Goal: Find specific page/section: Find specific page/section

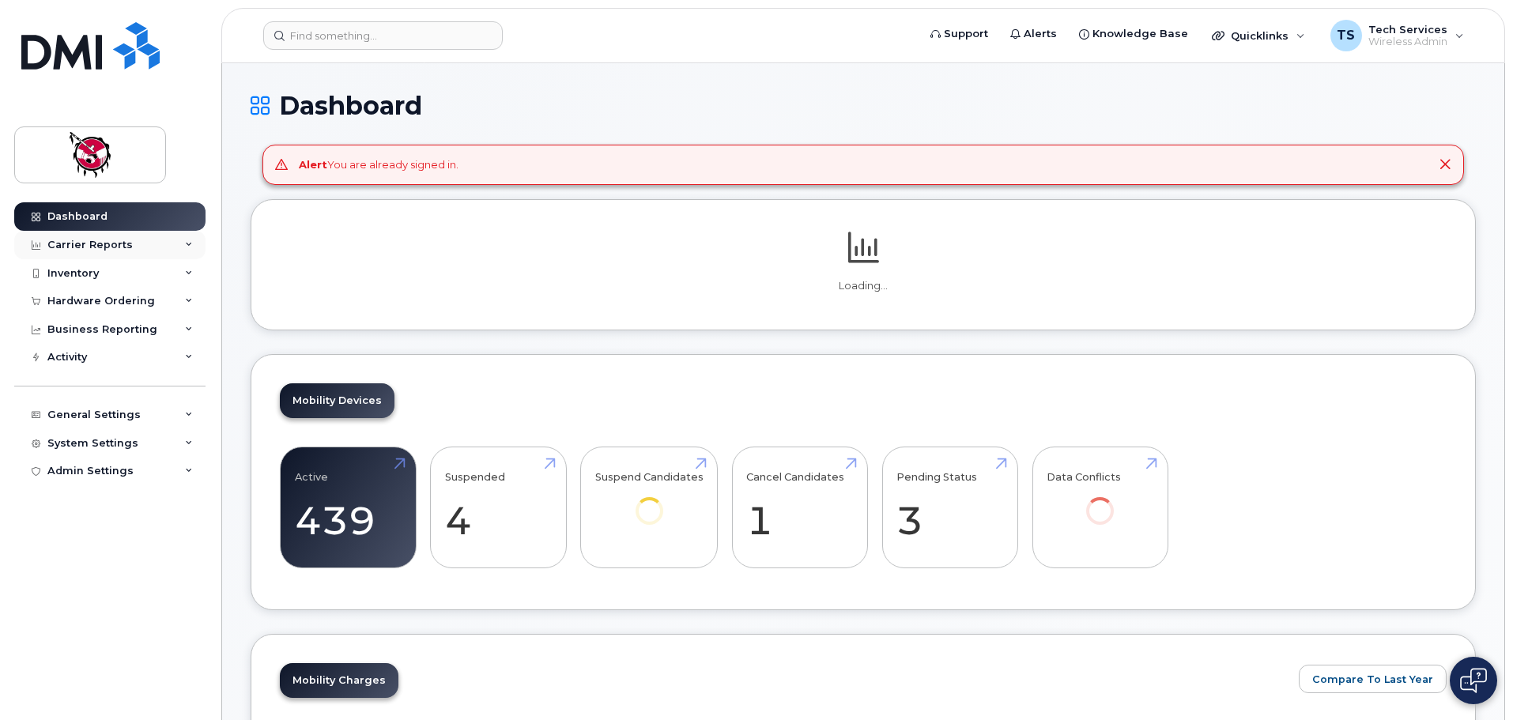
click at [79, 252] on div "Carrier Reports" at bounding box center [109, 245] width 191 height 28
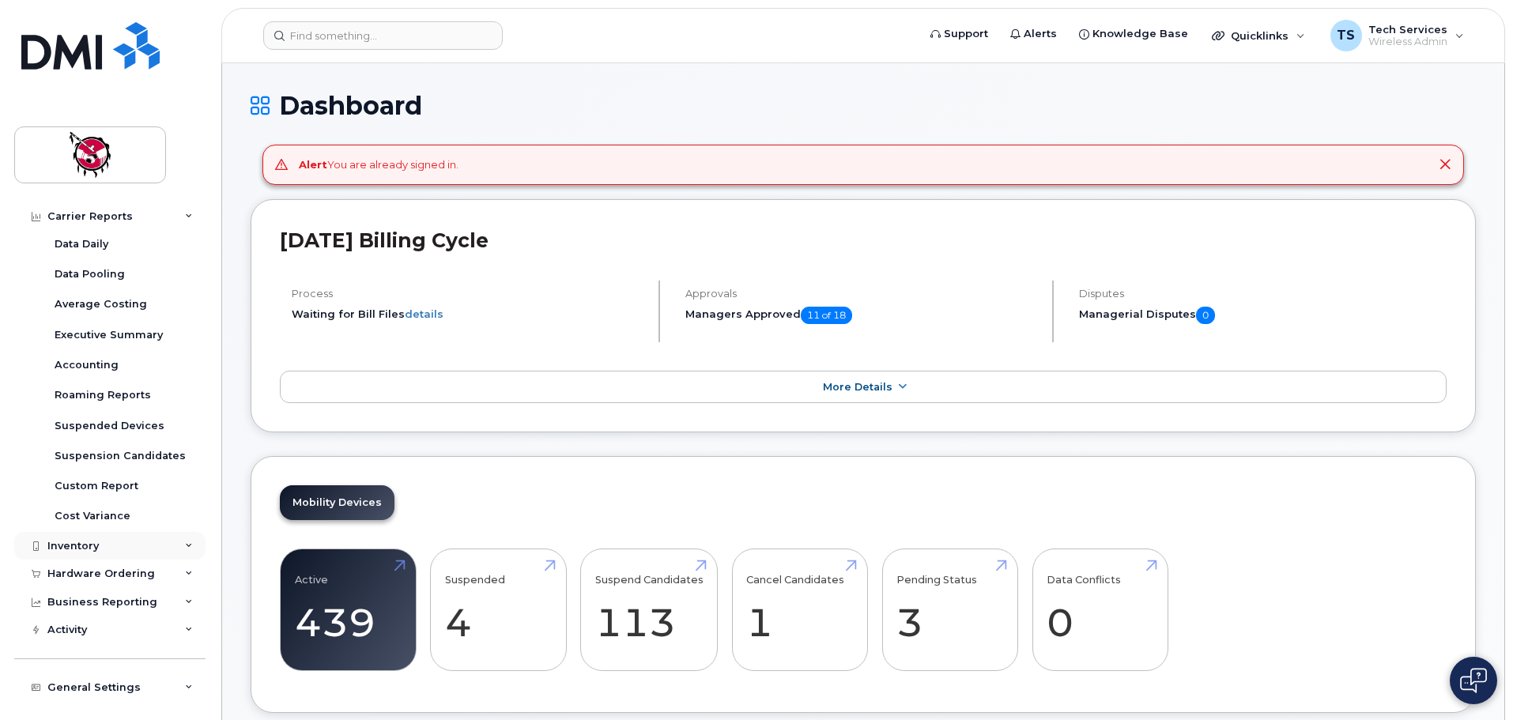
scroll to position [121, 0]
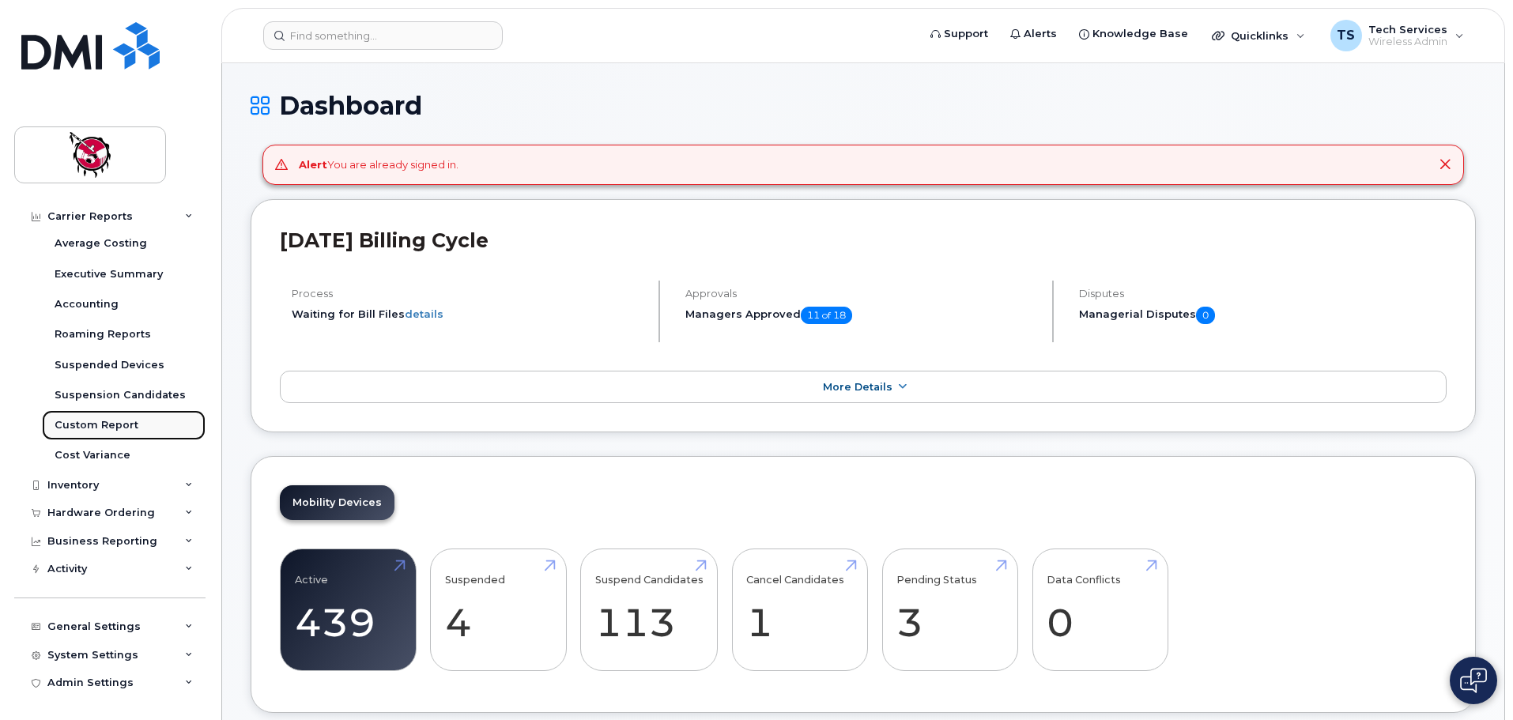
click at [104, 424] on div "Custom Report" at bounding box center [97, 425] width 84 height 14
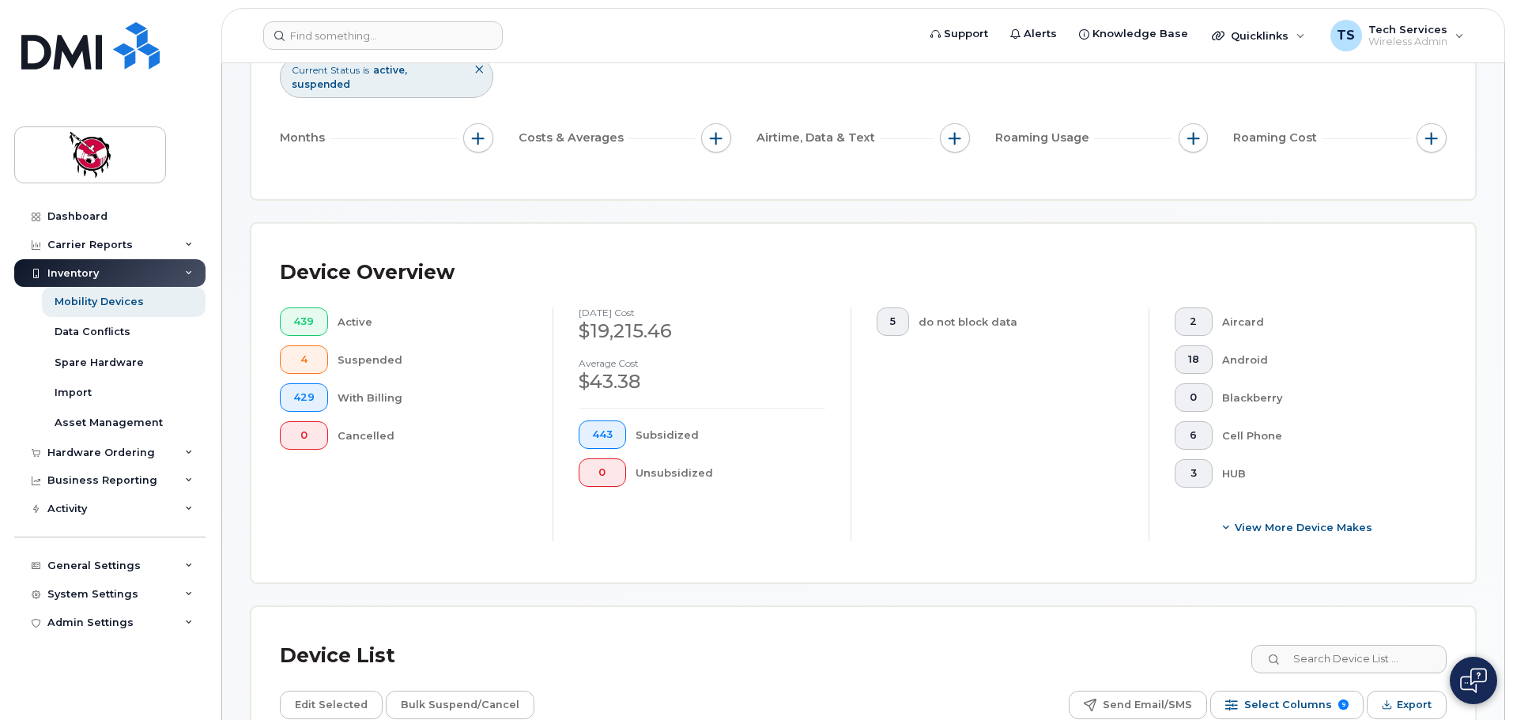
scroll to position [395, 0]
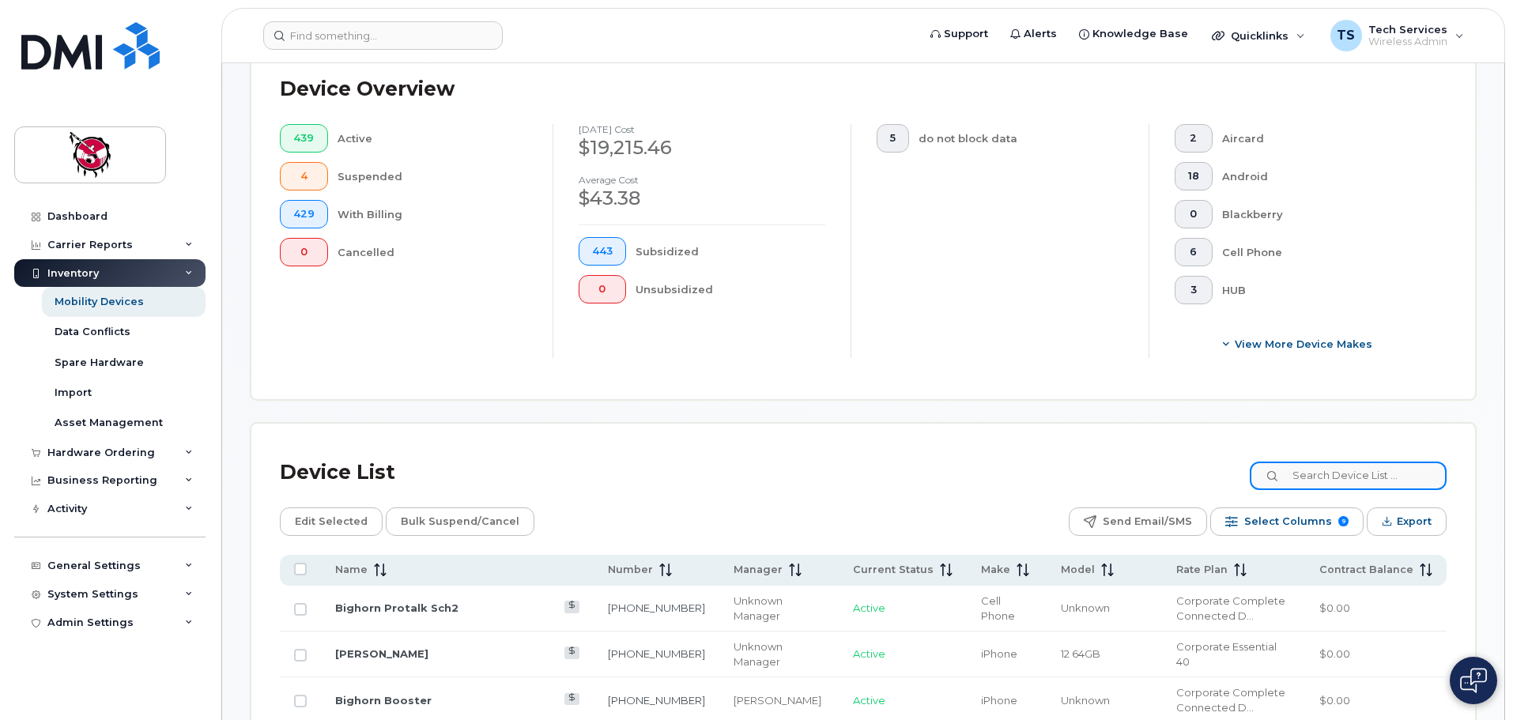
click at [1354, 462] on input at bounding box center [1348, 476] width 197 height 28
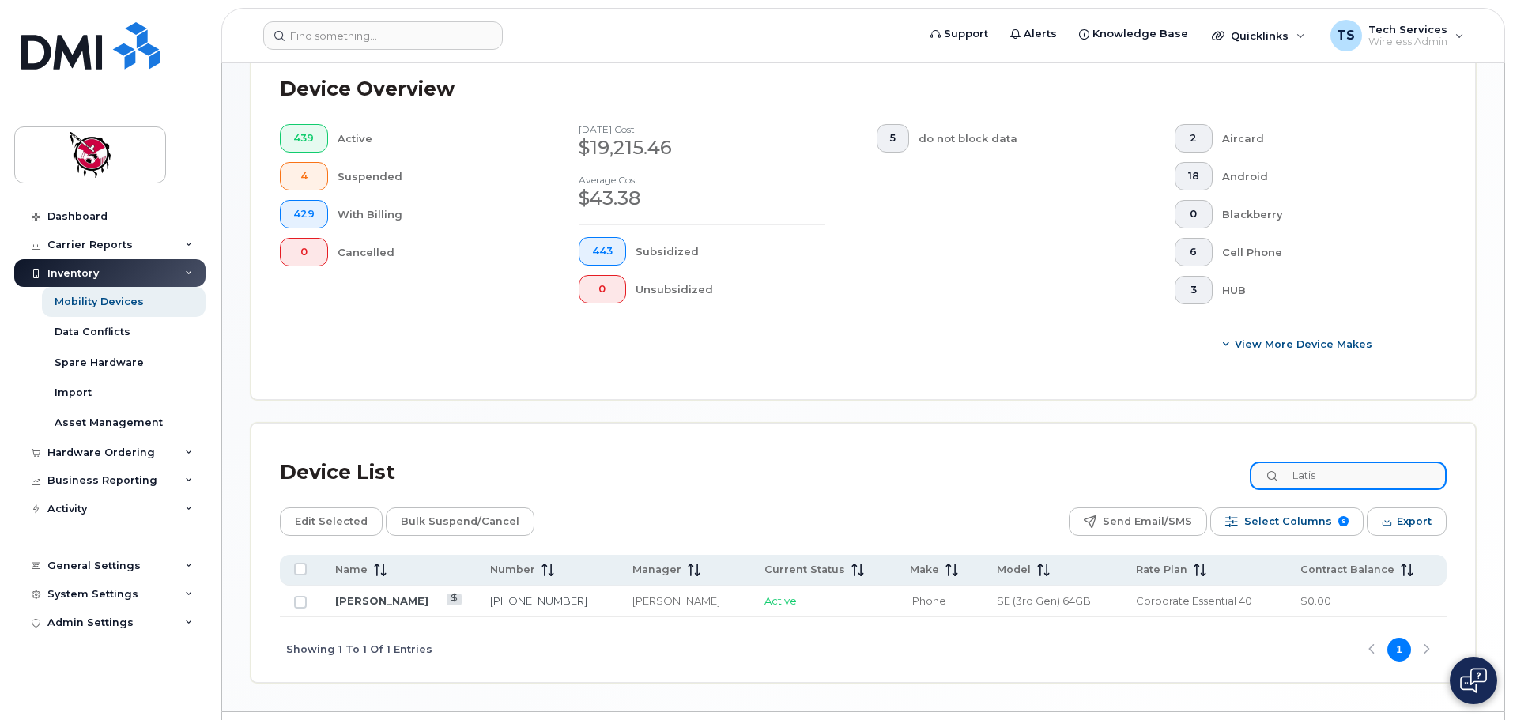
drag, startPoint x: 1359, startPoint y: 460, endPoint x: 1227, endPoint y: 460, distance: 132.0
click at [1227, 460] on div "Device List Latis" at bounding box center [863, 472] width 1167 height 41
type input "[PERSON_NAME]"
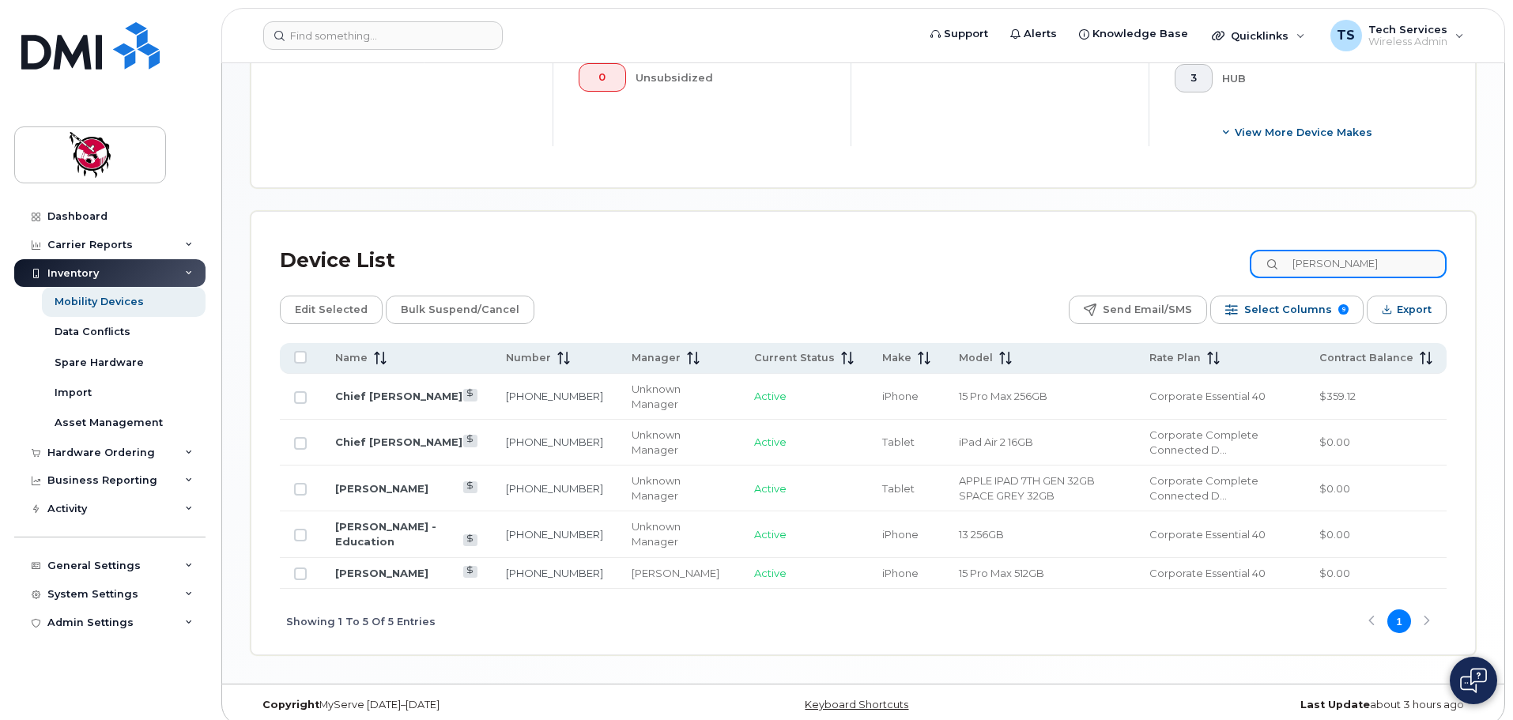
scroll to position [608, 0]
click at [375, 566] on link "[PERSON_NAME]" at bounding box center [381, 572] width 93 height 13
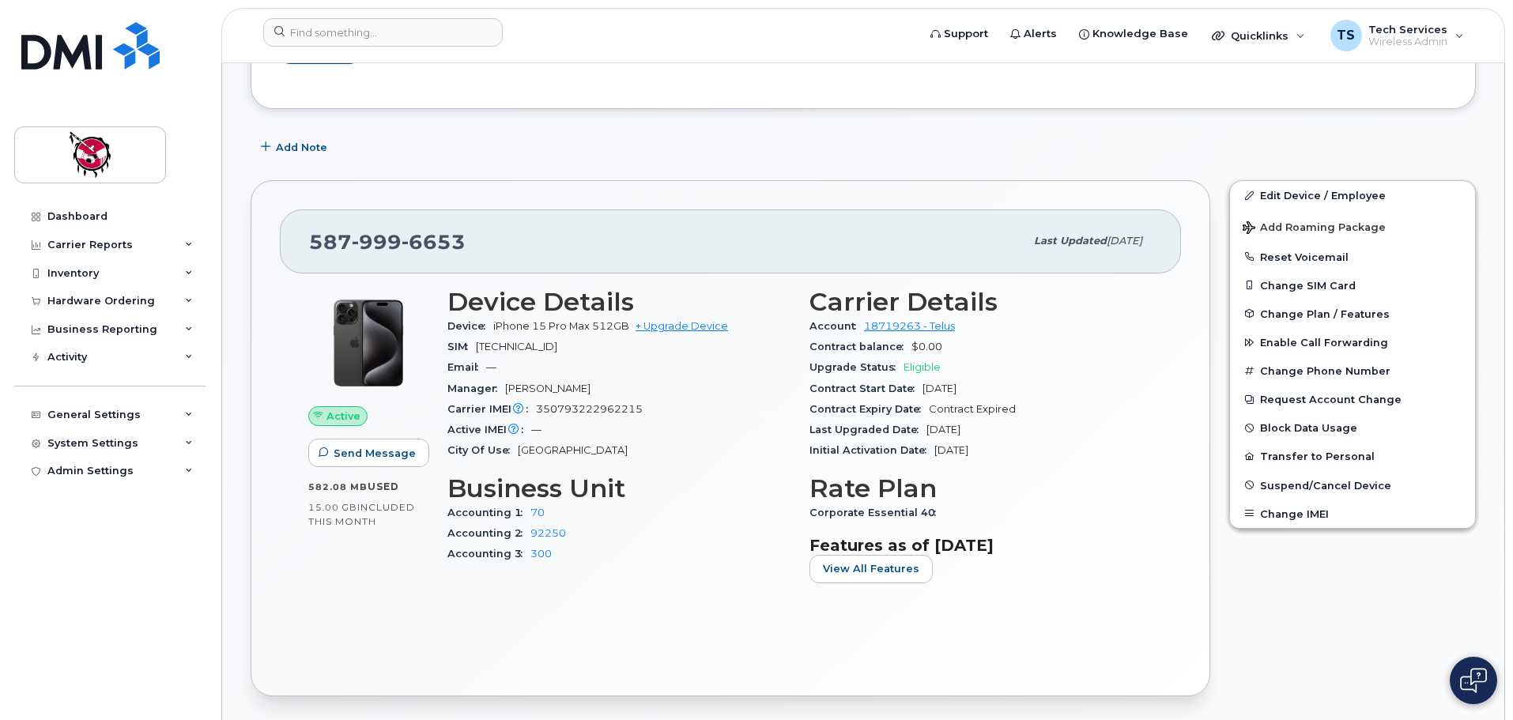
scroll to position [237, 0]
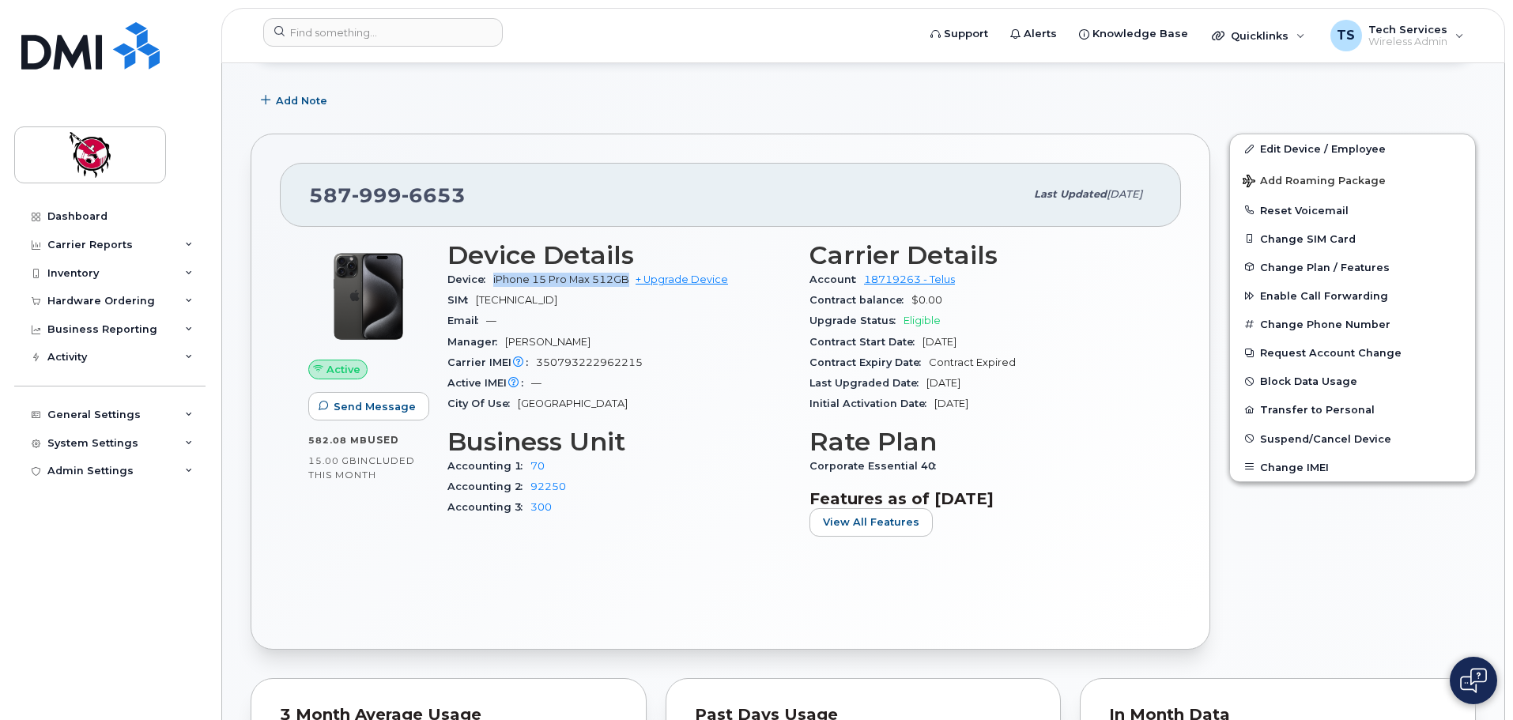
drag, startPoint x: 494, startPoint y: 282, endPoint x: 631, endPoint y: 282, distance: 136.7
click at [631, 282] on span "iPhone 15 Pro Max 512GB + Upgrade Device" at bounding box center [610, 279] width 235 height 12
click at [1053, 426] on div "Carrier Details Account 18719263 - Telus Contract balance $0.00 Upgrade Status …" at bounding box center [981, 395] width 362 height 327
drag, startPoint x: 1009, startPoint y: 343, endPoint x: 810, endPoint y: 278, distance: 209.5
click at [810, 278] on section "Carrier Details Account 18719263 - Telus Contract balance $0.00 Upgrade Status …" at bounding box center [980, 328] width 343 height 174
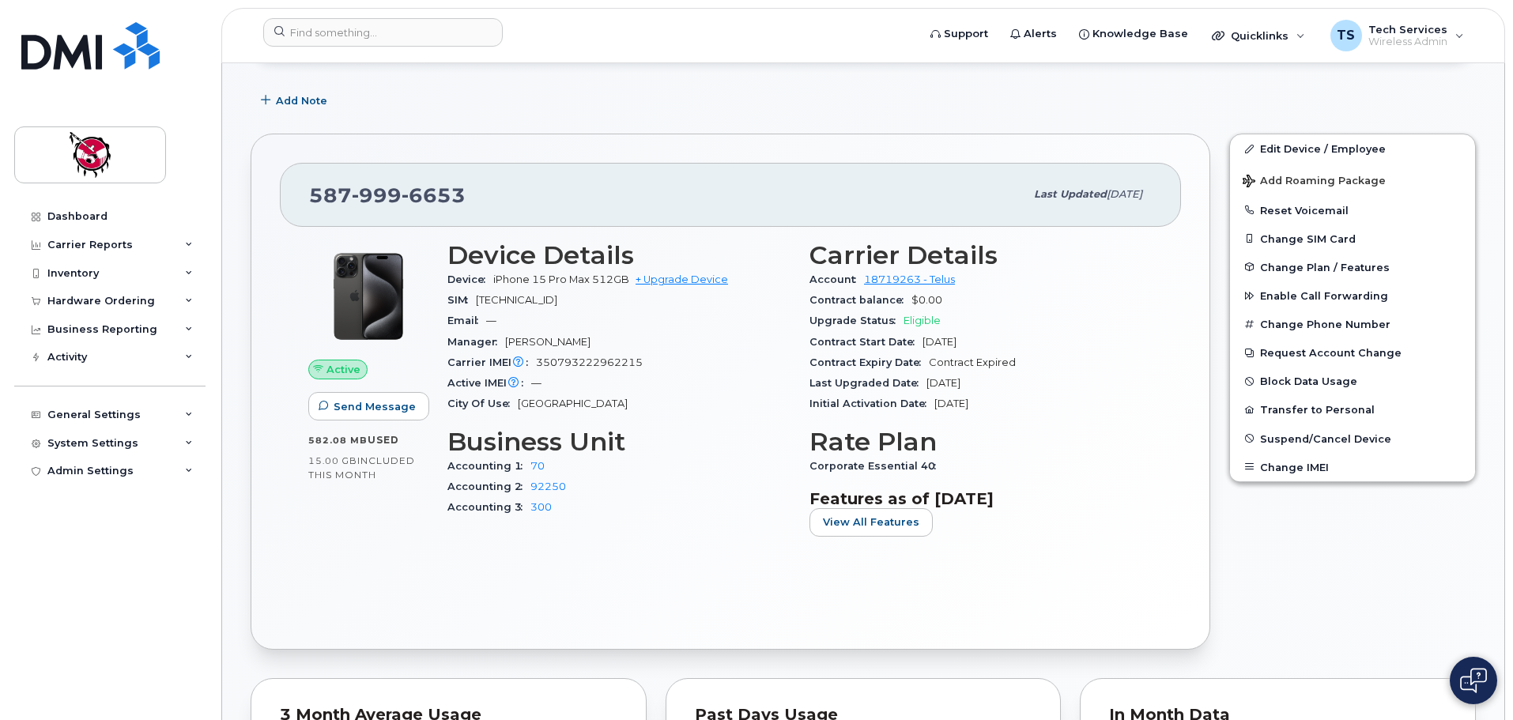
click at [1024, 364] on div "Contract Expiry Date Contract Expired" at bounding box center [980, 363] width 343 height 21
drag, startPoint x: 1016, startPoint y: 360, endPoint x: 822, endPoint y: 364, distance: 194.5
click at [823, 365] on div "Contract Expiry Date Contract Expired" at bounding box center [980, 363] width 343 height 21
click at [1087, 387] on div "Last Upgraded Date Jul 24, 2018" at bounding box center [980, 383] width 343 height 21
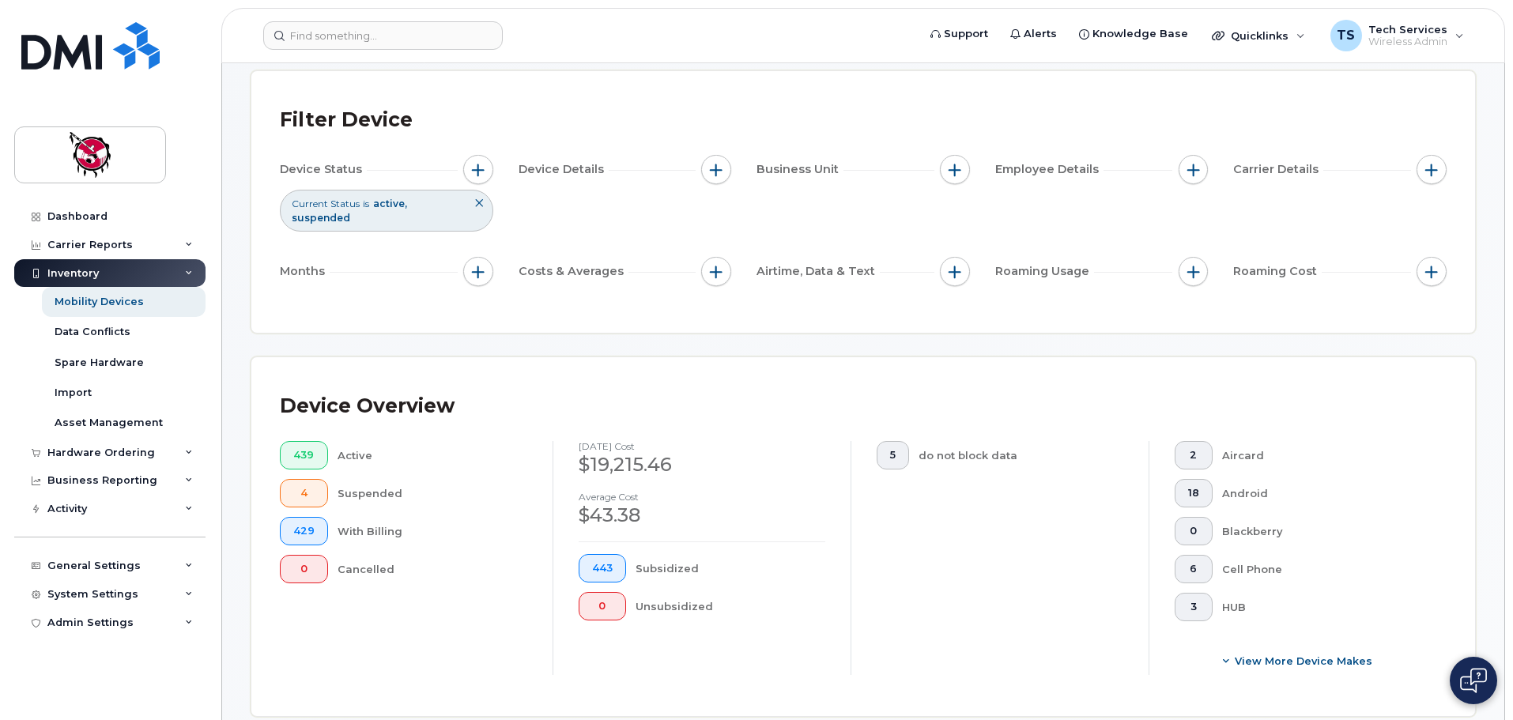
scroll to position [367, 0]
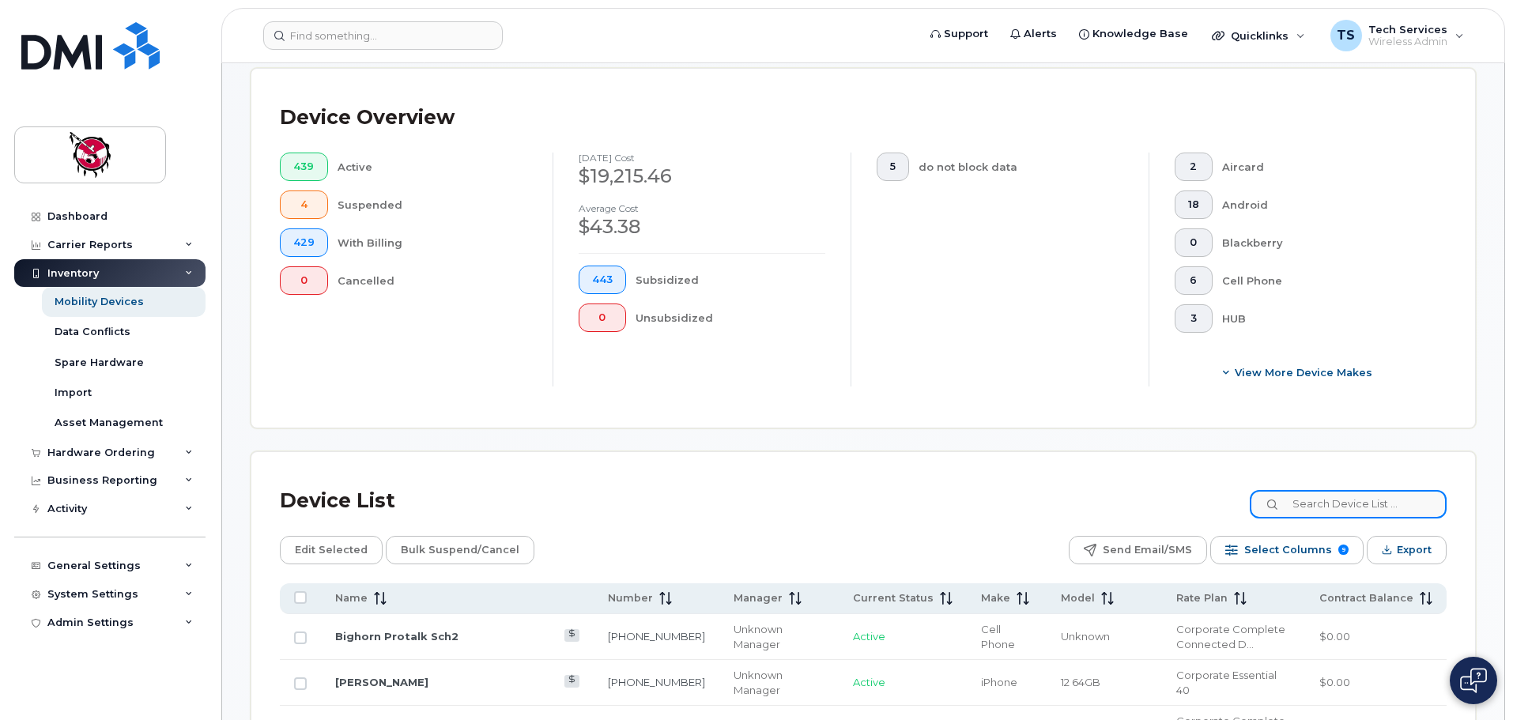
click at [1352, 490] on input at bounding box center [1348, 504] width 197 height 28
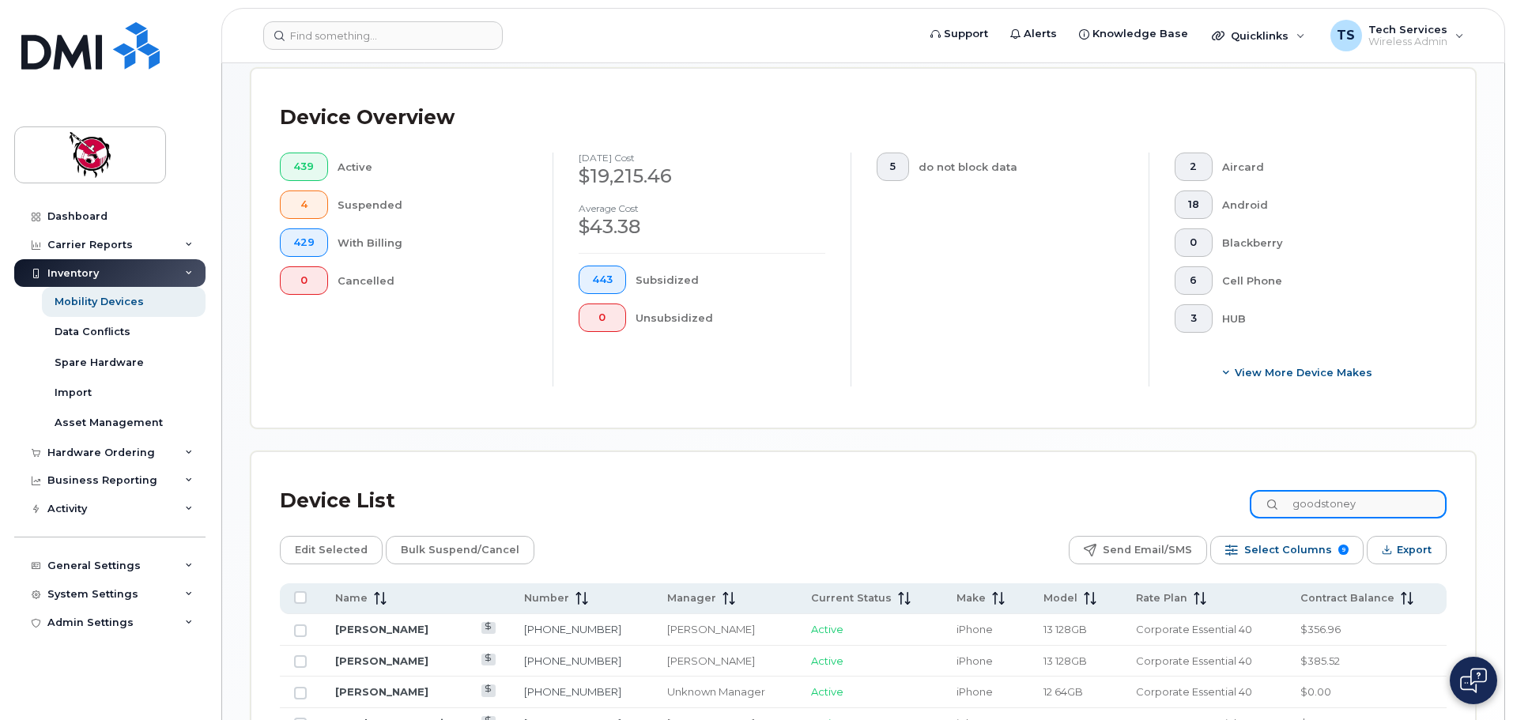
drag, startPoint x: 1389, startPoint y: 492, endPoint x: 1148, endPoint y: 487, distance: 241.1
click at [1148, 488] on div "Device List goodstoney" at bounding box center [863, 501] width 1167 height 41
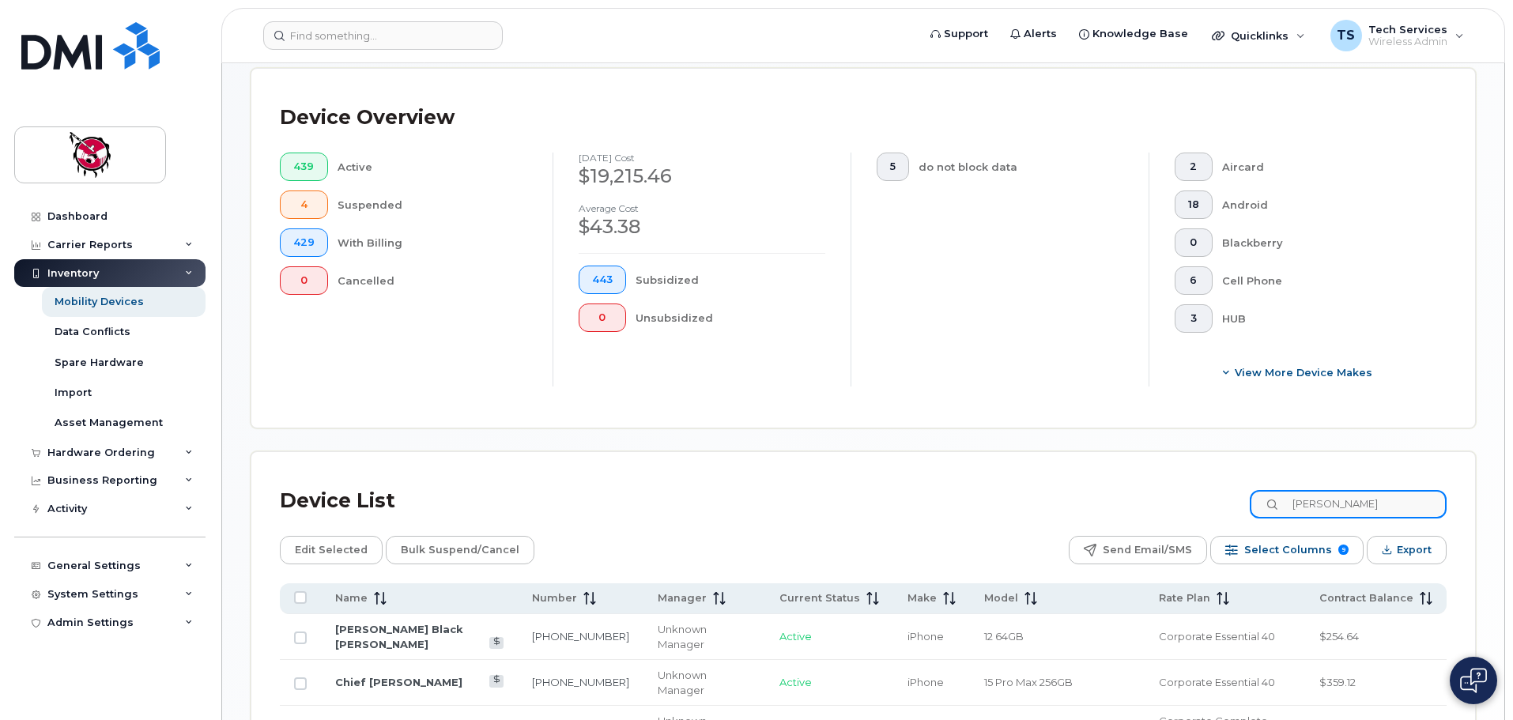
type input "[PERSON_NAME]"
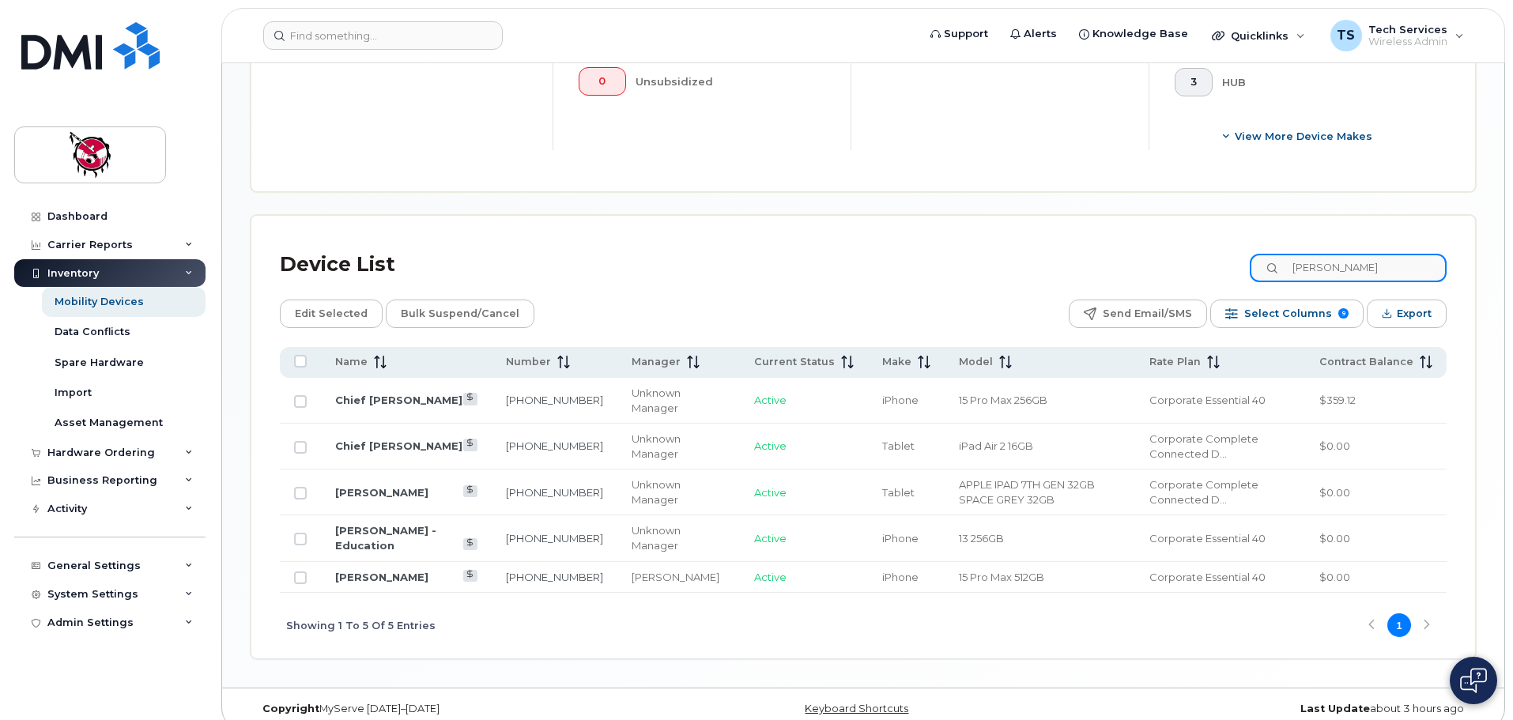
scroll to position [608, 0]
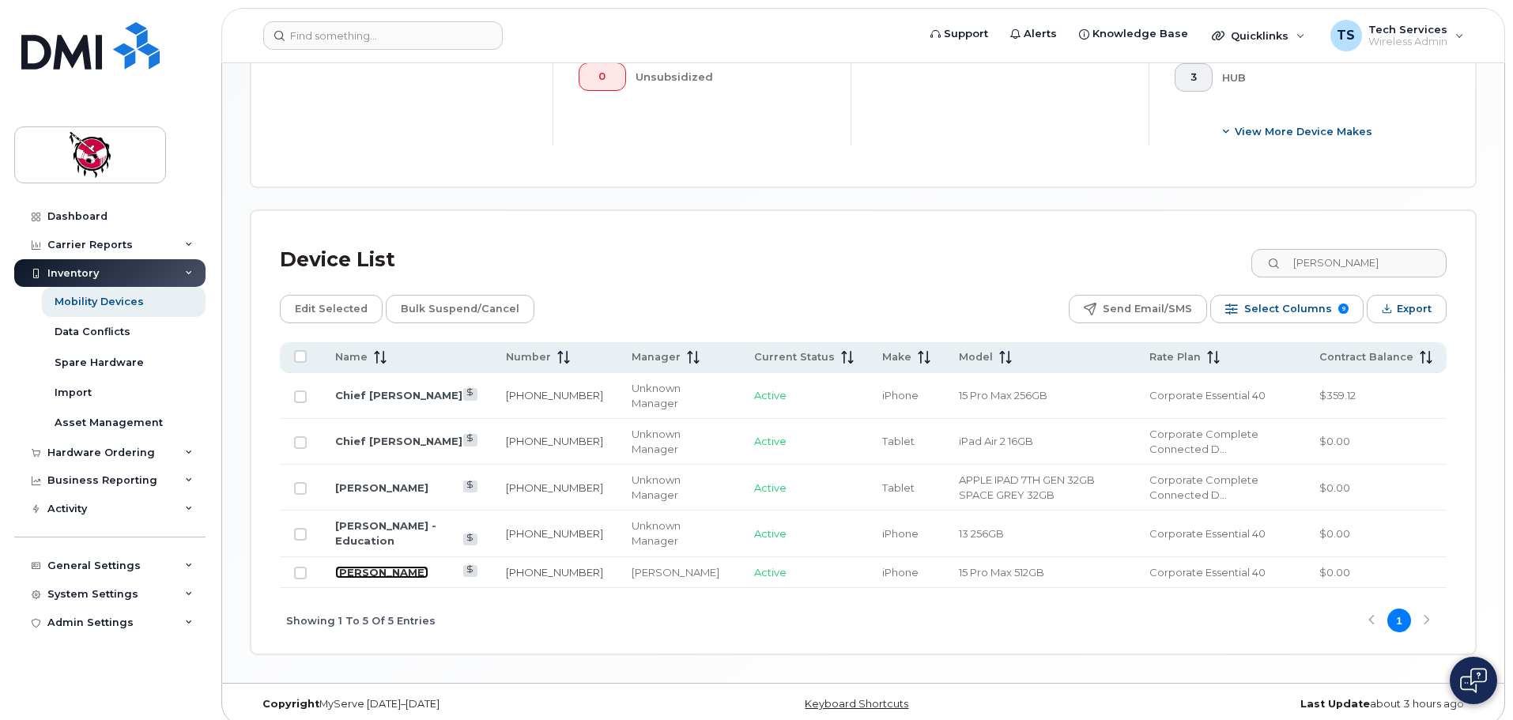
click at [355, 566] on link "[PERSON_NAME]" at bounding box center [381, 572] width 93 height 13
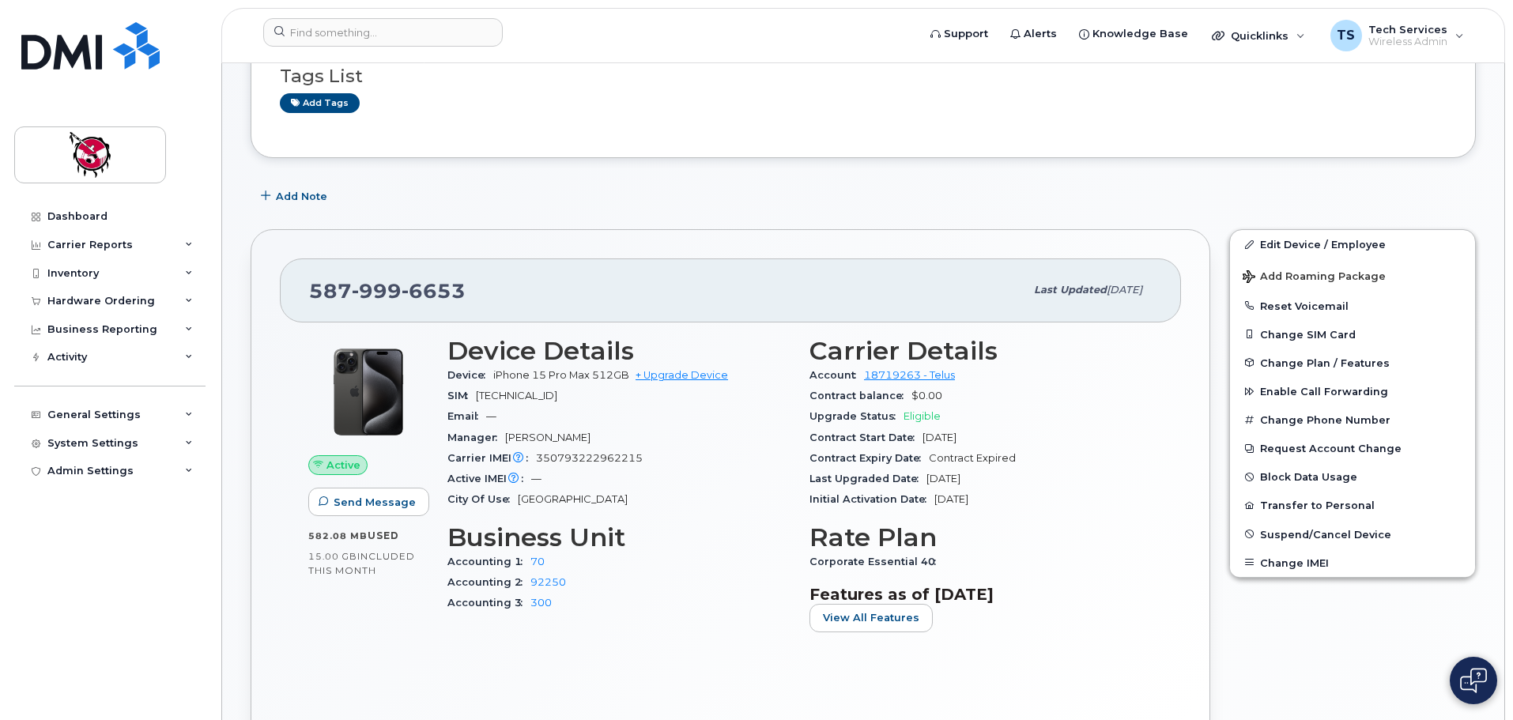
scroll to position [158, 0]
